Goal: Transaction & Acquisition: Download file/media

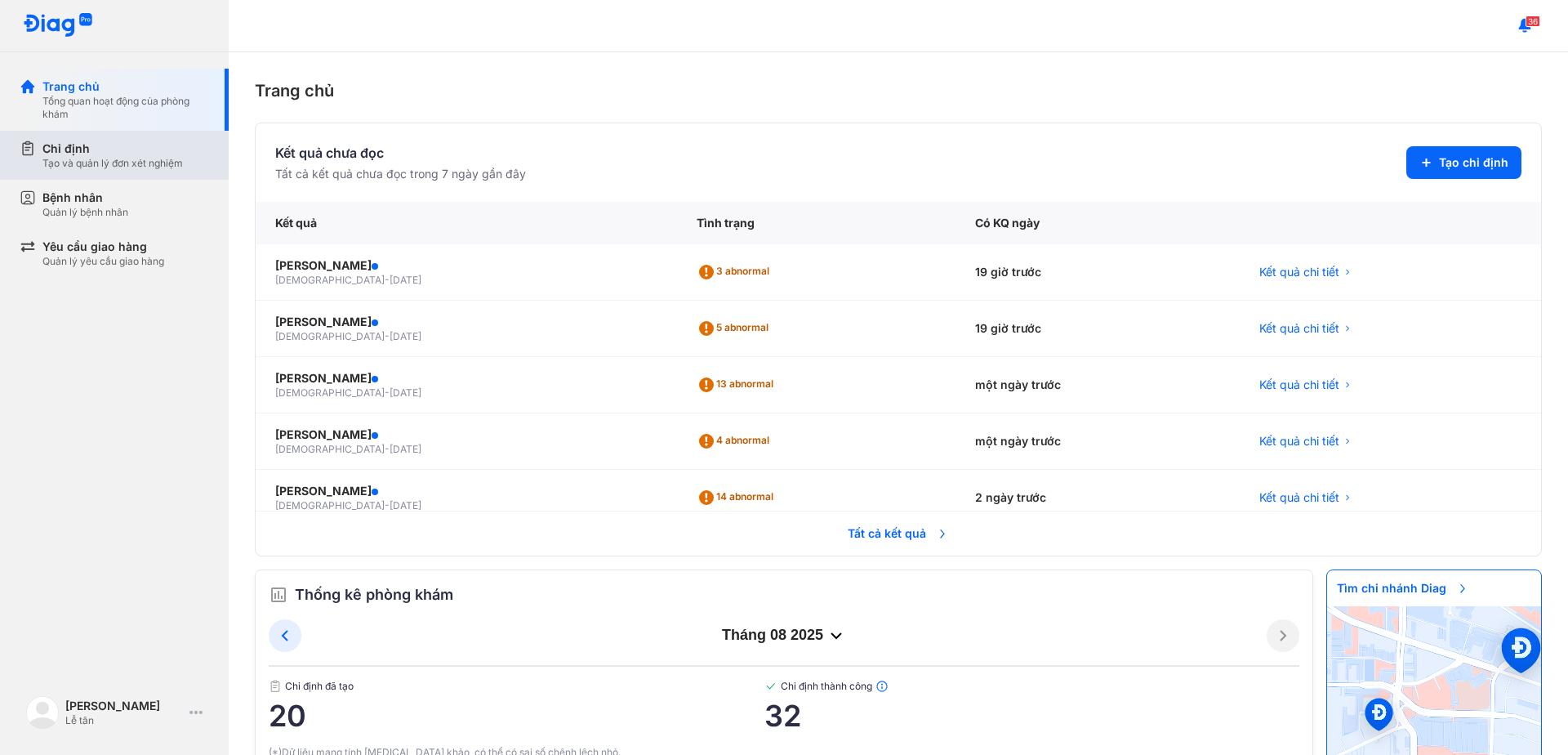
click at [79, 153] on div "Chỉ định" at bounding box center [112, 149] width 140 height 16
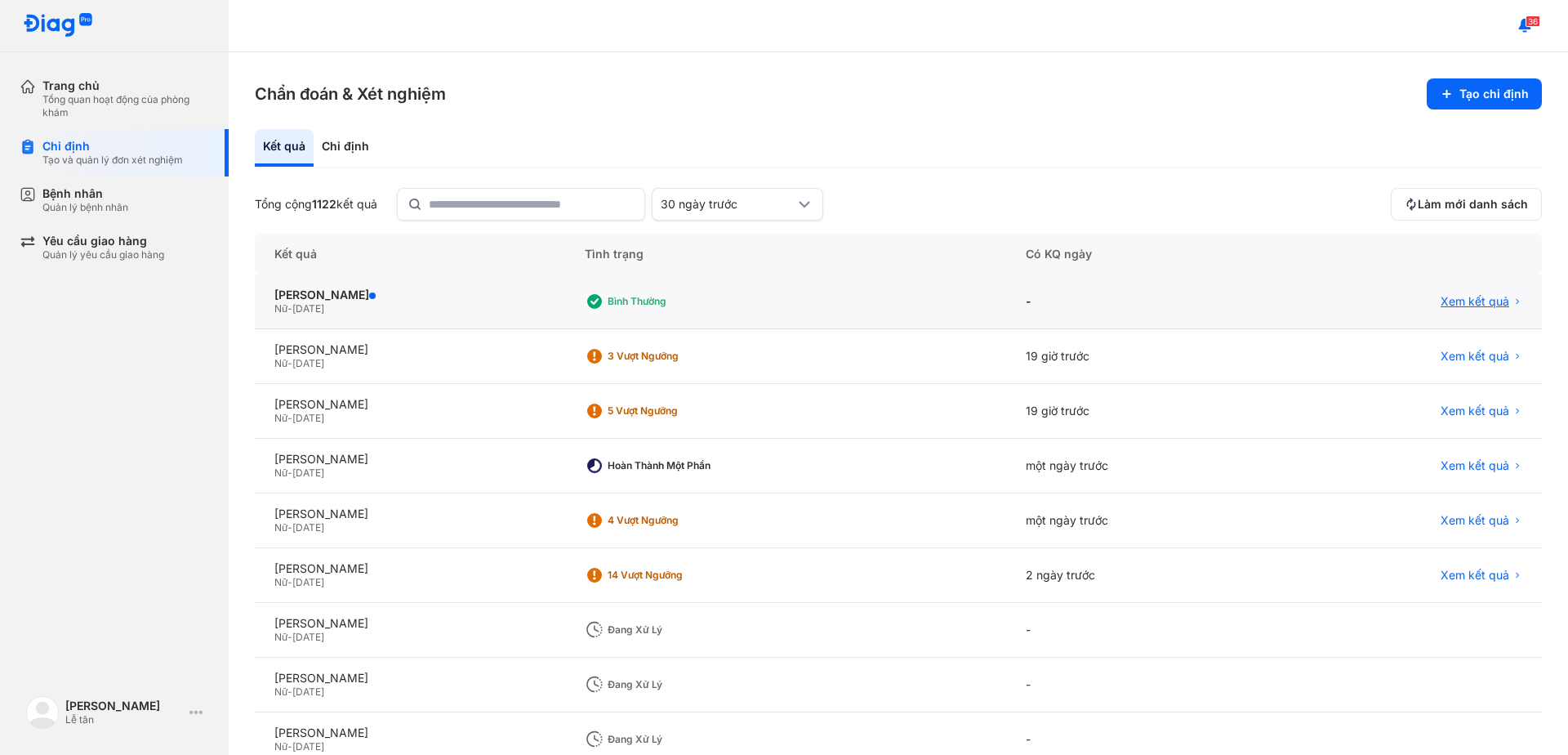
click at [1440, 299] on span "Xem kết quả" at bounding box center [1475, 301] width 69 height 15
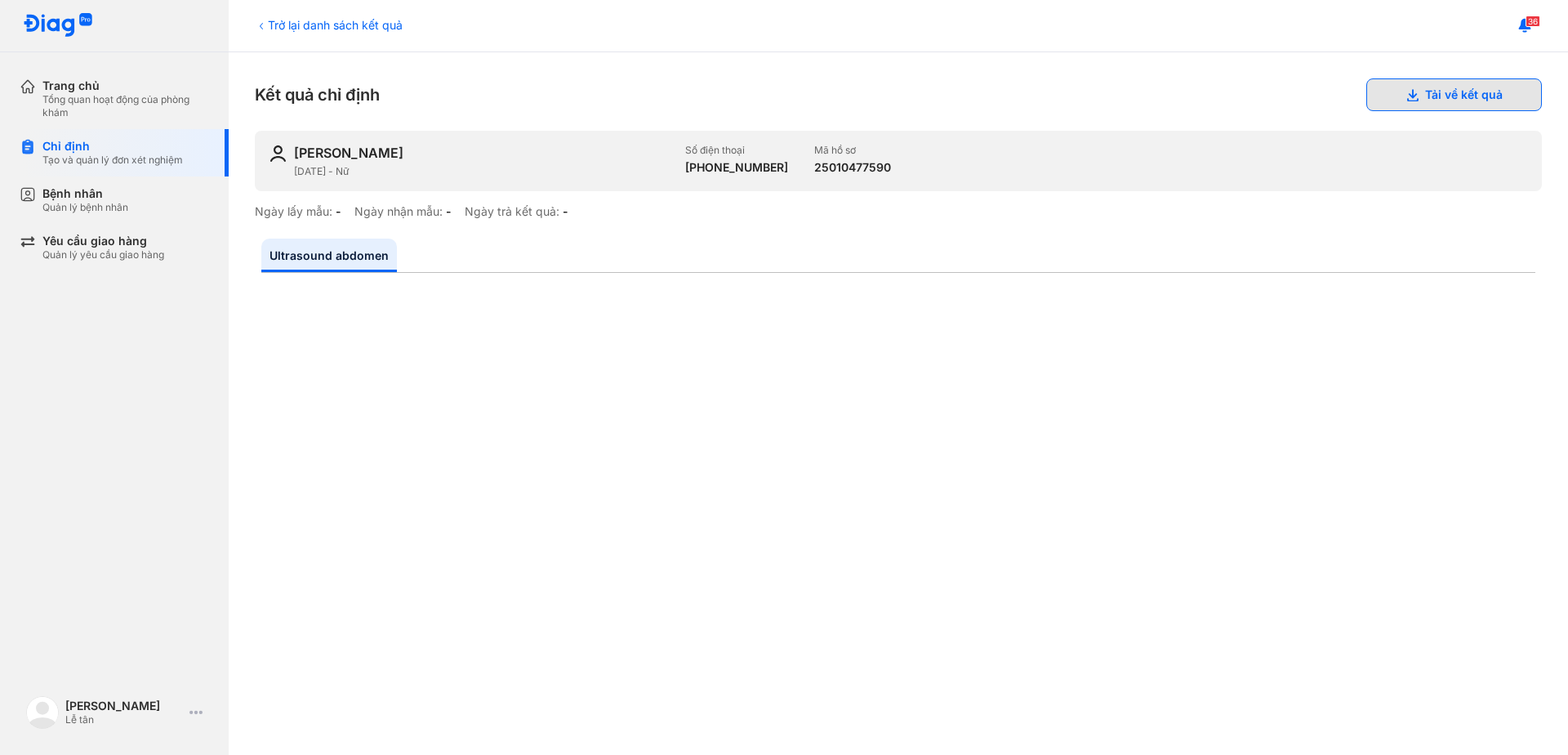
click at [1435, 94] on button "Tải về kết quả" at bounding box center [1454, 95] width 176 height 33
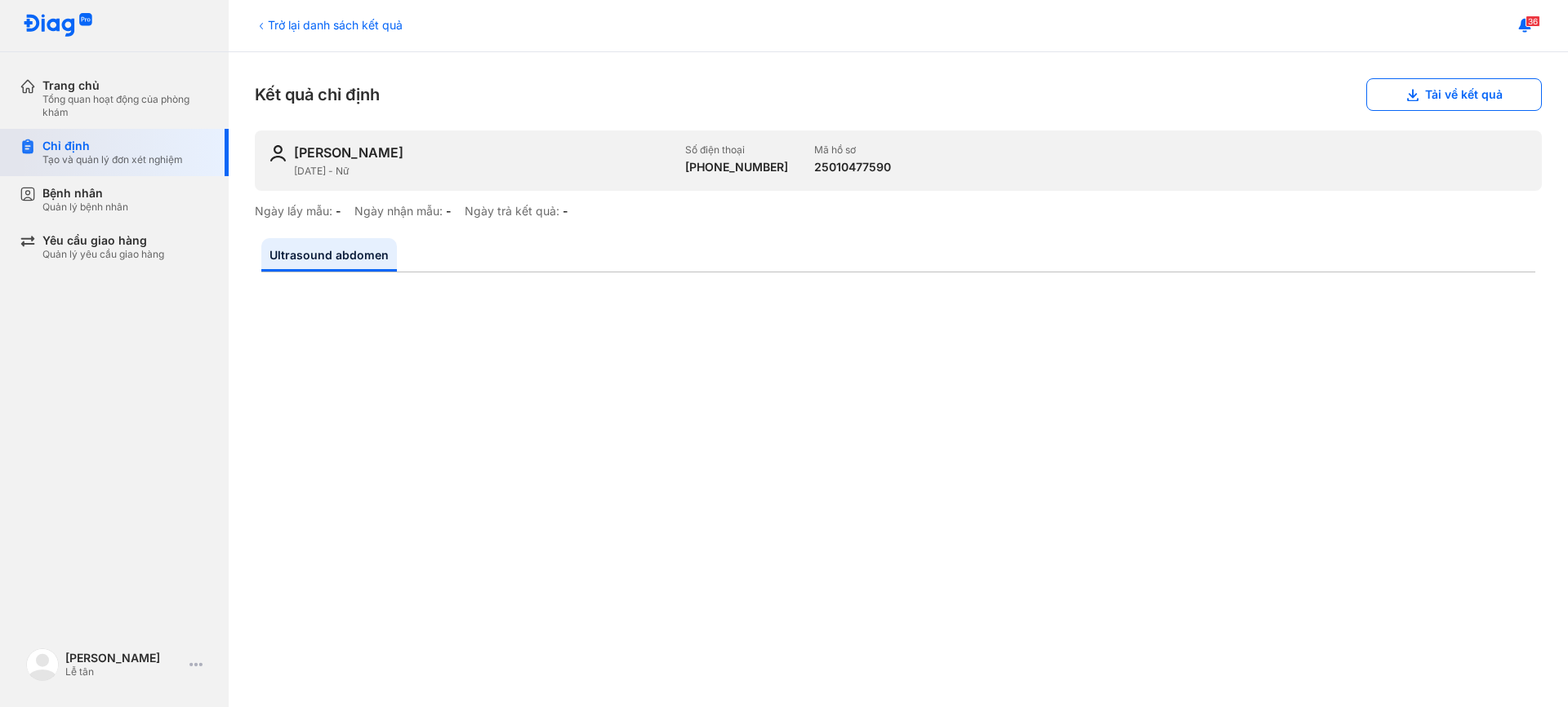
click at [65, 146] on div "Chỉ định" at bounding box center [112, 146] width 140 height 14
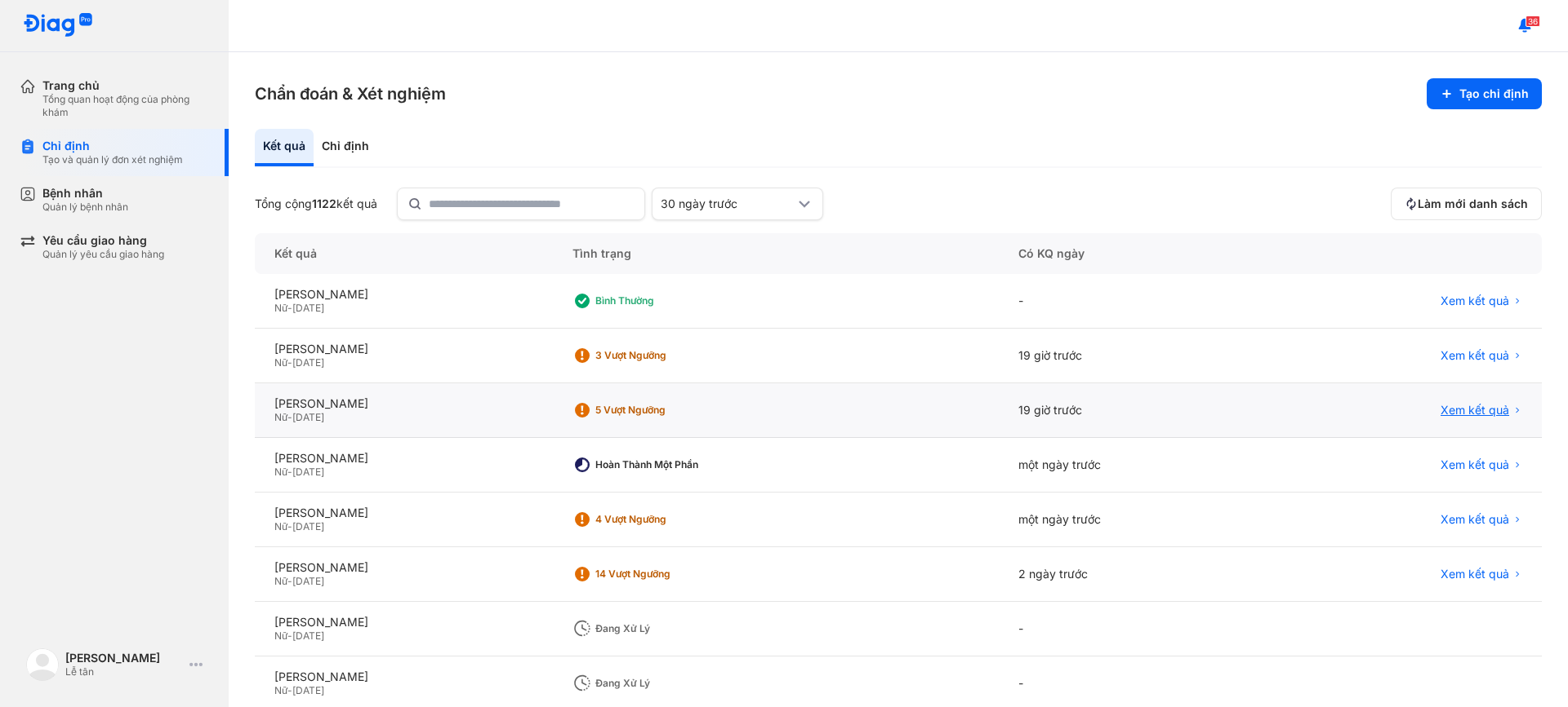
click at [1451, 417] on span "Xem kết quả" at bounding box center [1475, 410] width 69 height 14
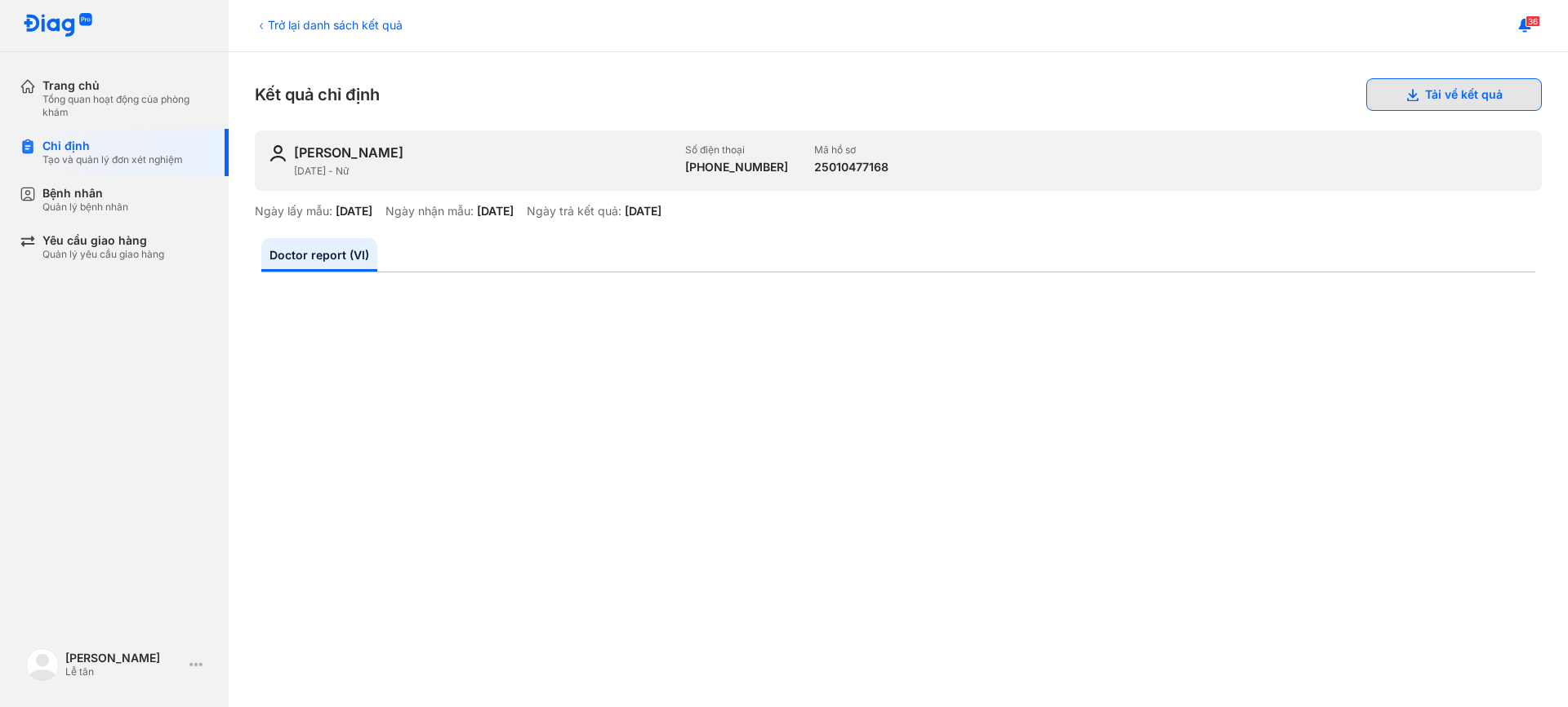
click at [1412, 91] on button "Tải về kết quả" at bounding box center [1454, 95] width 176 height 33
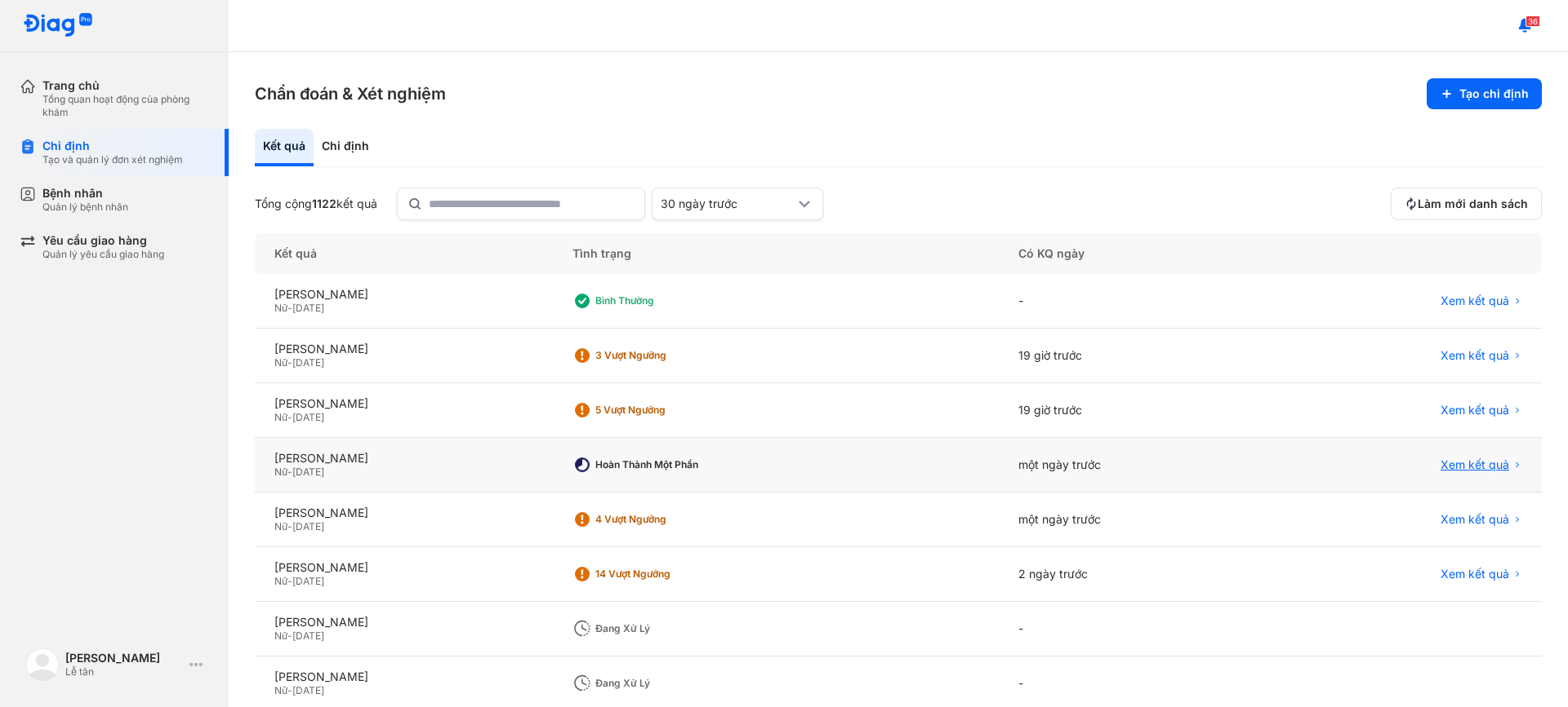
click at [1450, 462] on span "Xem kết quả" at bounding box center [1475, 465] width 69 height 14
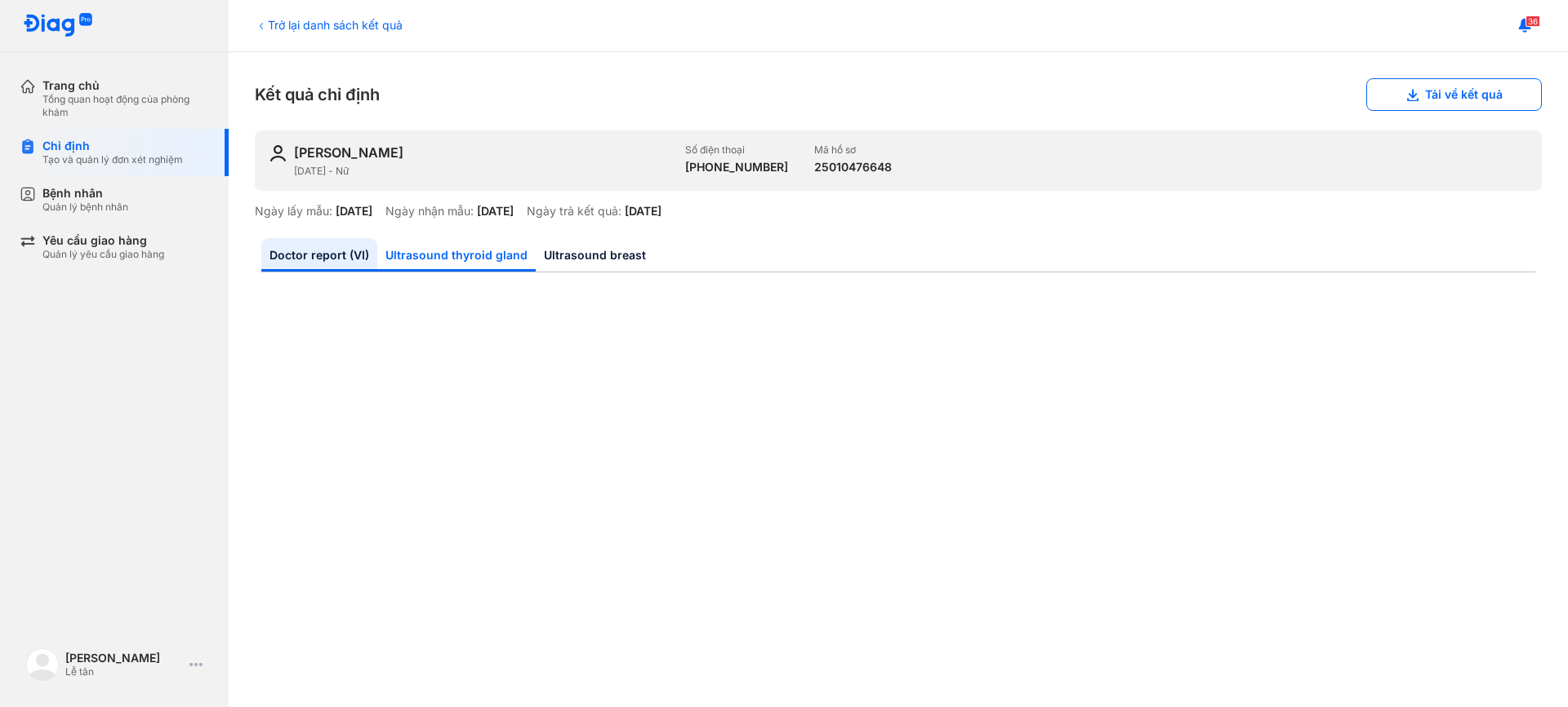
click at [427, 253] on link "Ultrasound thyroid gland" at bounding box center [456, 254] width 159 height 33
click at [567, 254] on link "Ultrasound breast" at bounding box center [594, 254] width 119 height 33
click at [484, 253] on link "Ultrasound thyroid gland" at bounding box center [456, 254] width 159 height 33
click at [587, 253] on link "Ultrasound breast" at bounding box center [594, 254] width 119 height 33
click at [459, 241] on link "Ultrasound thyroid gland" at bounding box center [456, 254] width 159 height 33
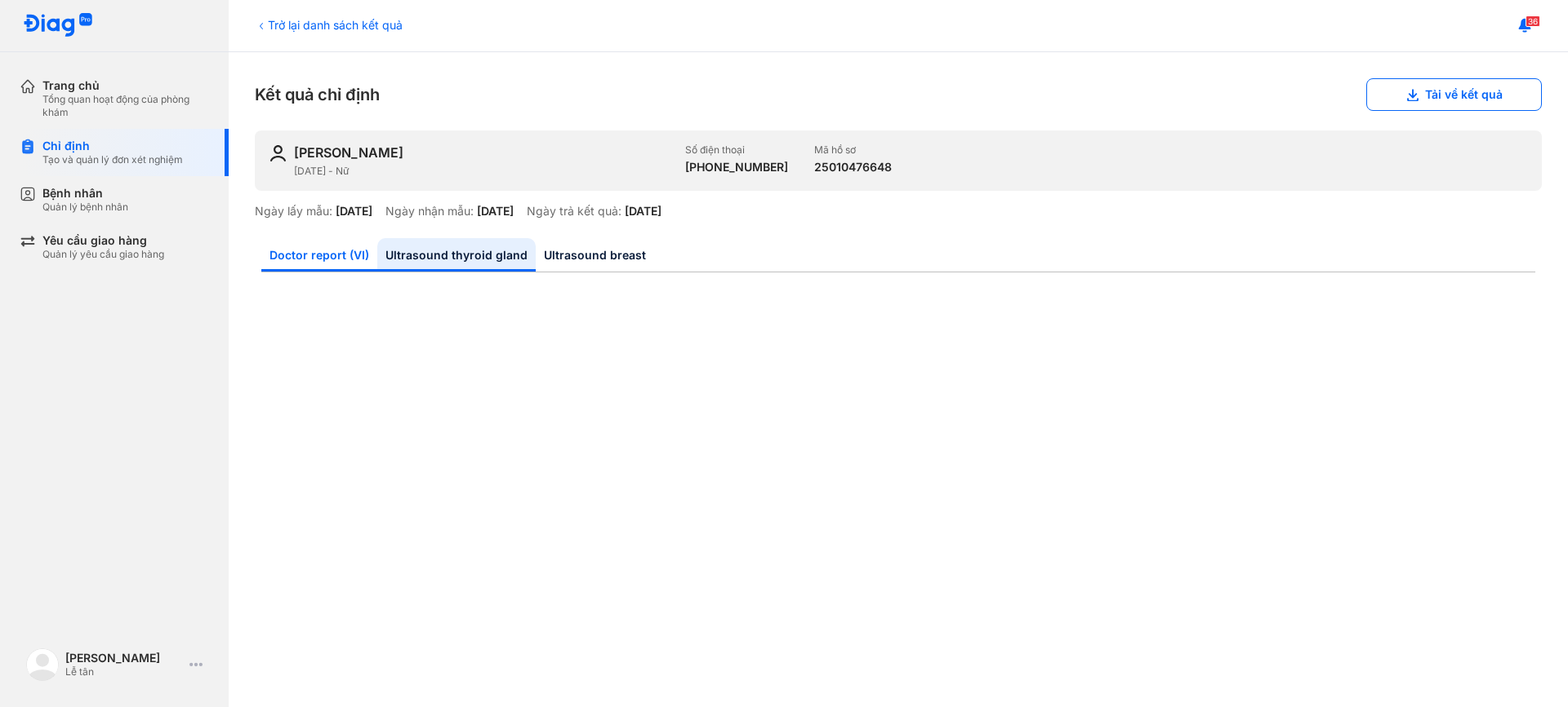
click at [327, 258] on link "Doctor report (VI)" at bounding box center [319, 254] width 116 height 33
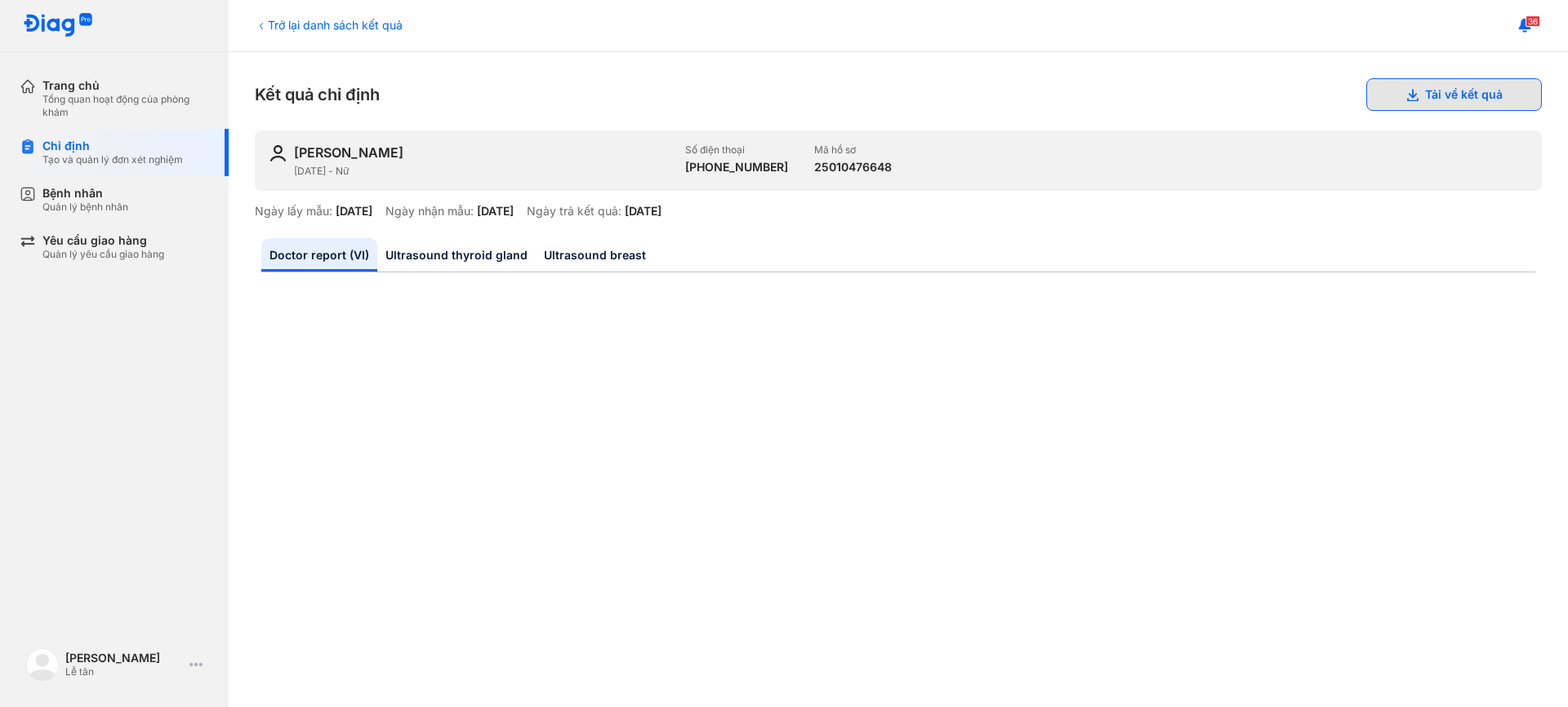
click at [1429, 99] on button "Tải về kết quả" at bounding box center [1454, 95] width 176 height 33
click at [451, 259] on link "Ultrasound thyroid gland" at bounding box center [456, 254] width 159 height 33
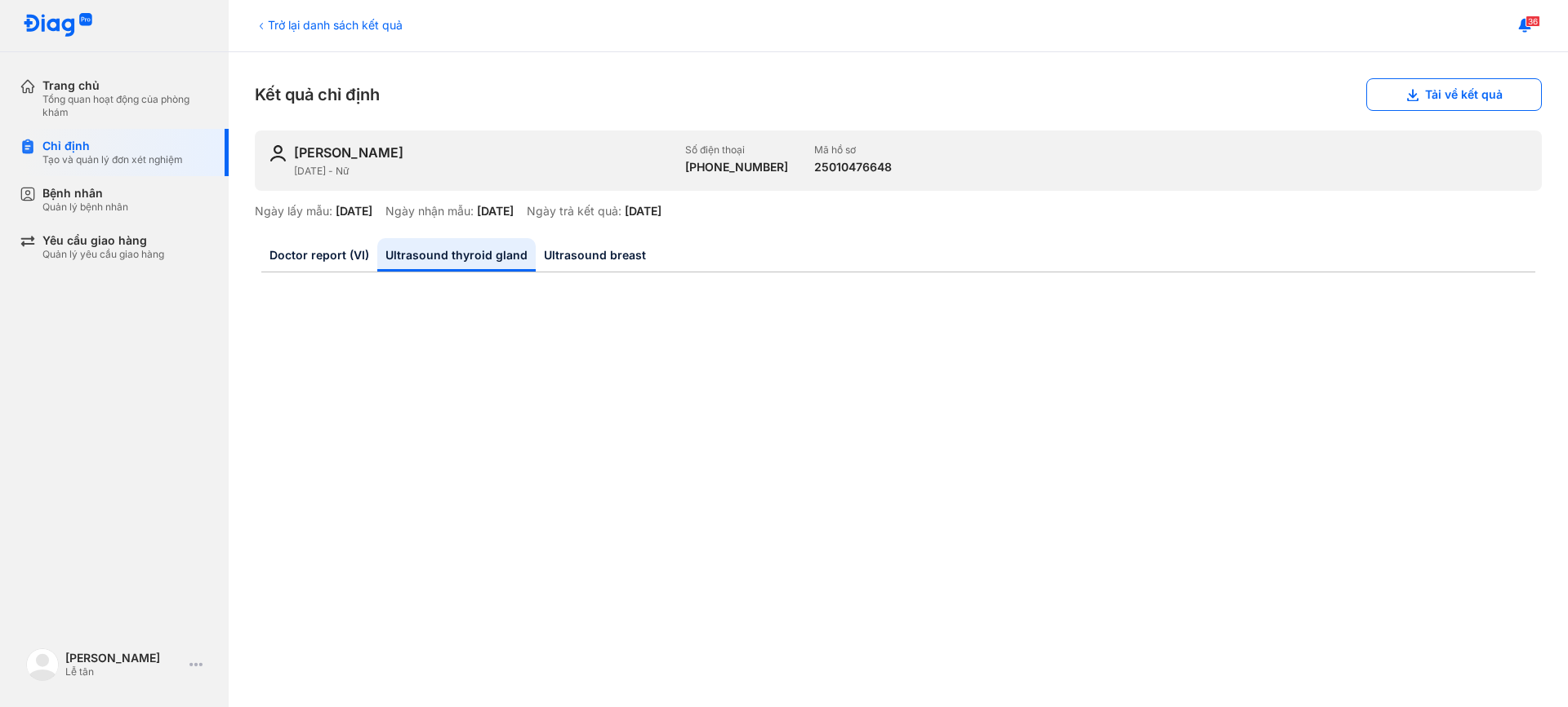
drag, startPoint x: 339, startPoint y: 706, endPoint x: 222, endPoint y: 662, distance: 125.0
click at [222, 662] on div "NGUYỄN THỊ GIANG Lễ tân Trang cá nhân Đổi ngôn ngữ English Đăng xuất" at bounding box center [114, 674] width 228 height 65
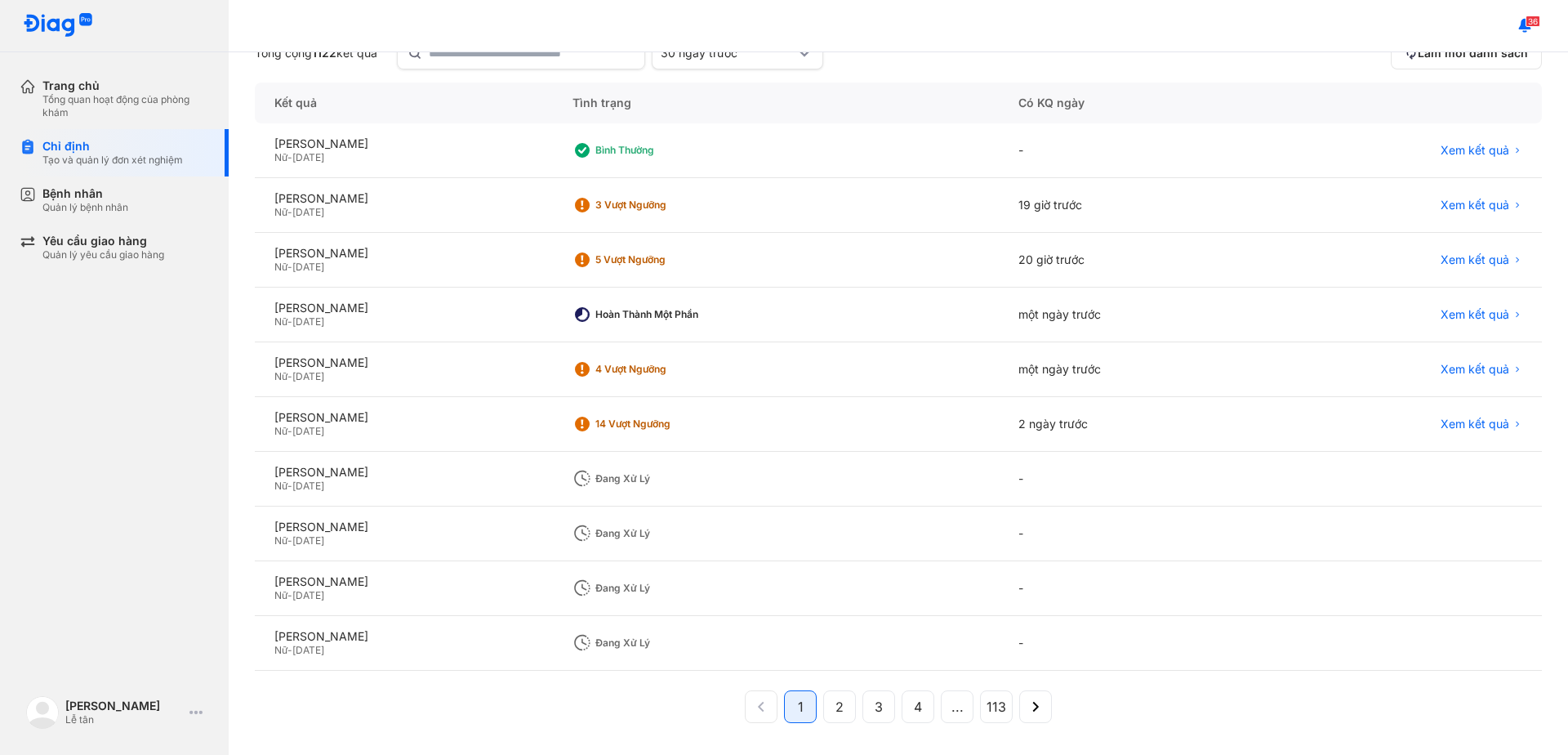
scroll to position [152, 0]
click at [497, 475] on div "[PERSON_NAME]" at bounding box center [404, 471] width 259 height 15
click at [505, 473] on div "[PERSON_NAME]" at bounding box center [404, 471] width 259 height 15
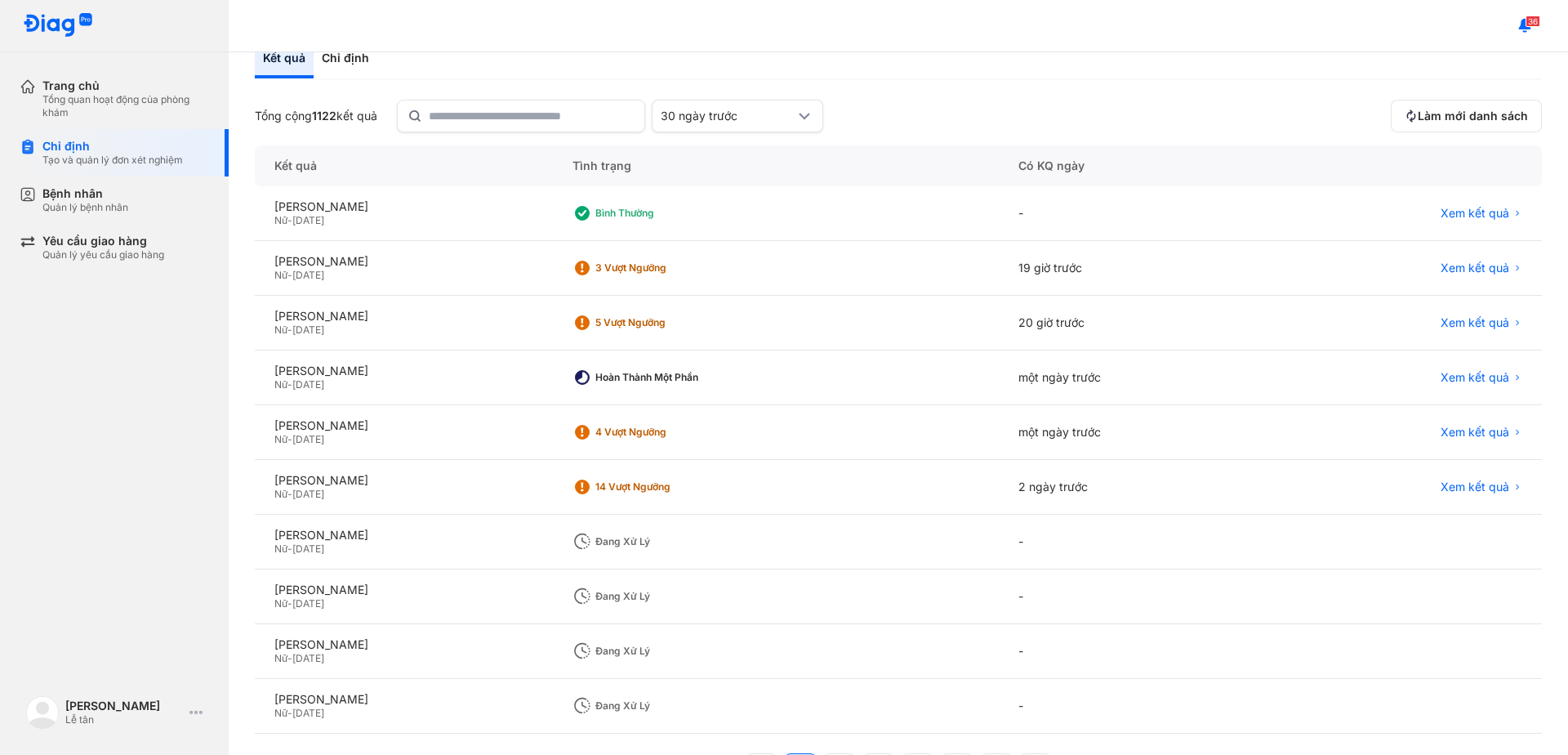
scroll to position [71, 0]
